Goal: Information Seeking & Learning: Find specific fact

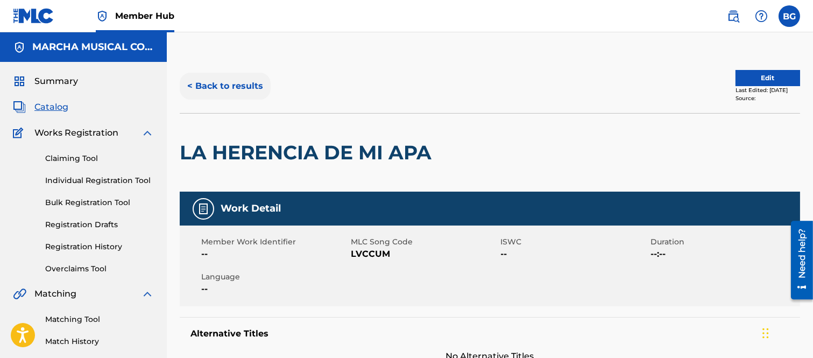
click at [192, 84] on button "< Back to results" at bounding box center [225, 86] width 91 height 27
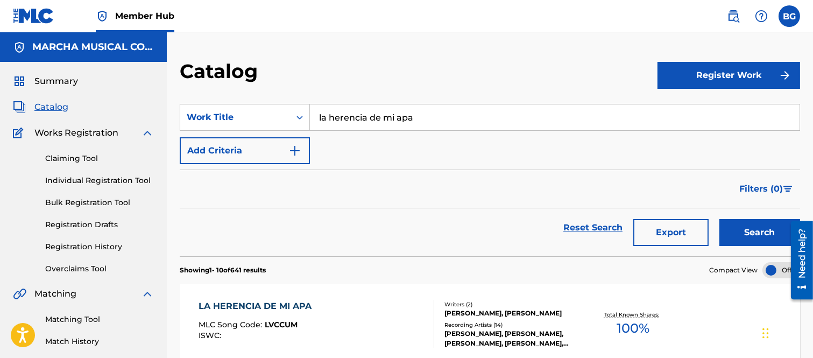
click at [436, 114] on input "la herencia de mi apa" at bounding box center [555, 117] width 490 height 26
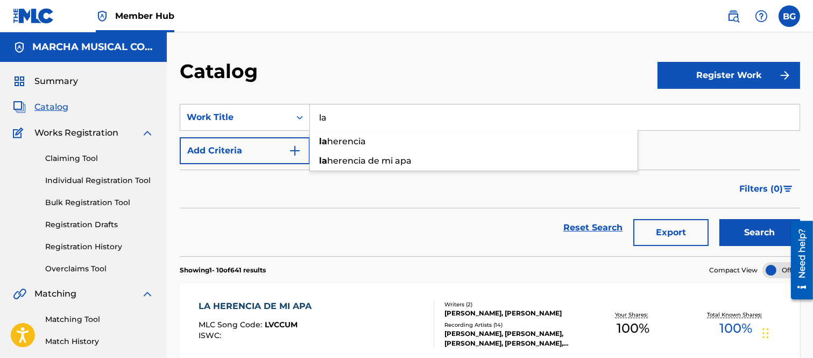
type input "l"
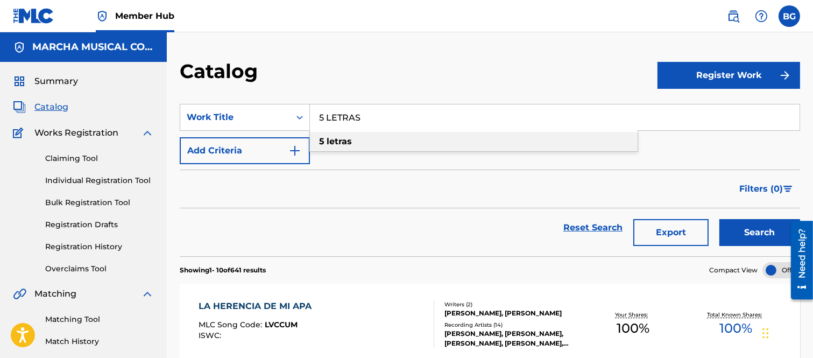
click at [327, 140] on strong "letras" at bounding box center [339, 141] width 25 height 10
type input "5 letras"
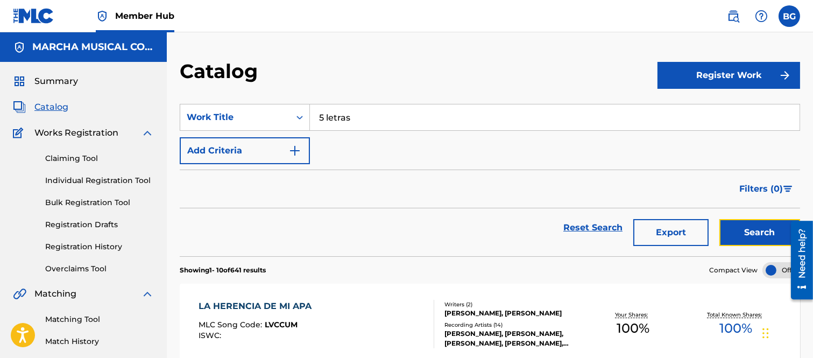
click at [745, 227] on button "Search" at bounding box center [759, 232] width 81 height 27
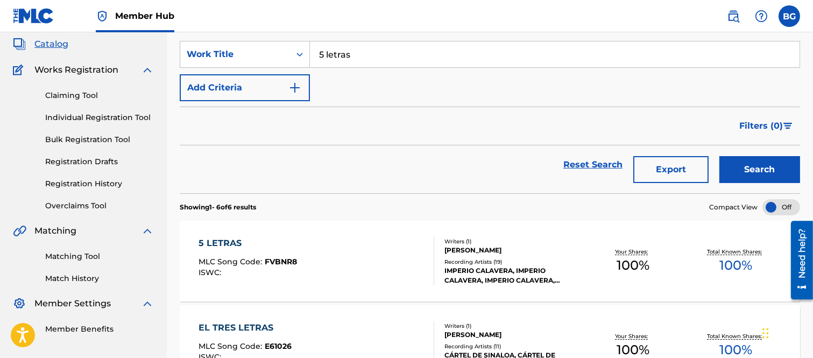
scroll to position [119, 0]
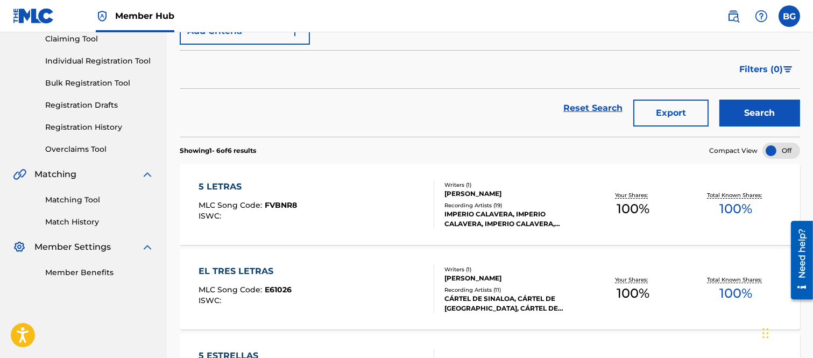
click at [214, 186] on div "5 LETRAS" at bounding box center [248, 186] width 98 height 13
